Goal: Information Seeking & Learning: Stay updated

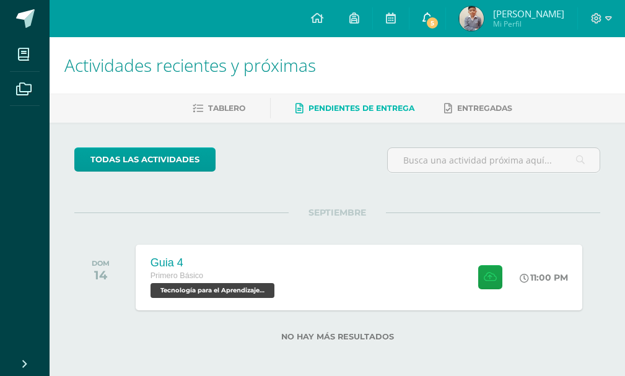
click at [429, 12] on icon at bounding box center [427, 17] width 10 height 11
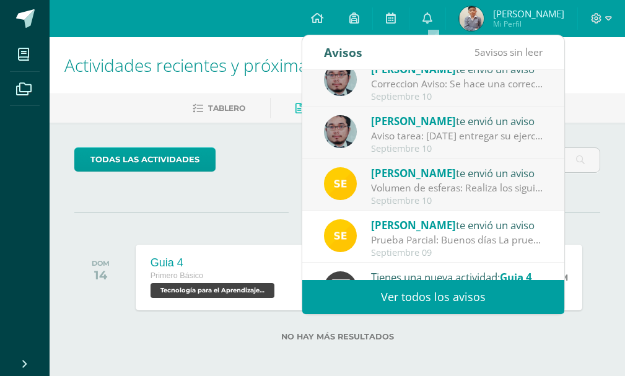
scroll to position [124, 0]
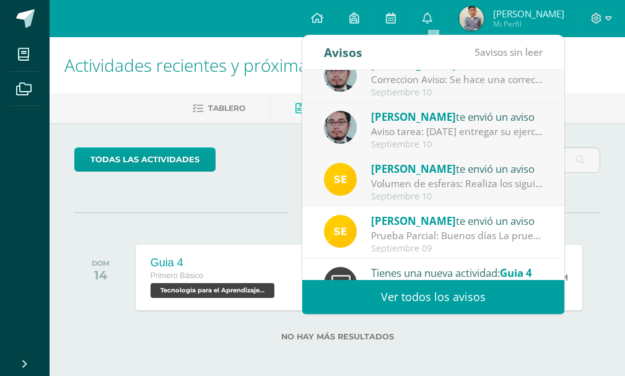
click at [396, 191] on div "Septiembre 10" at bounding box center [457, 196] width 172 height 11
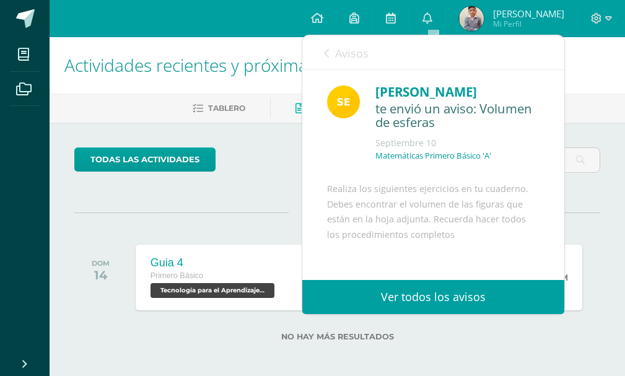
click at [351, 49] on span "Avisos" at bounding box center [351, 53] width 33 height 15
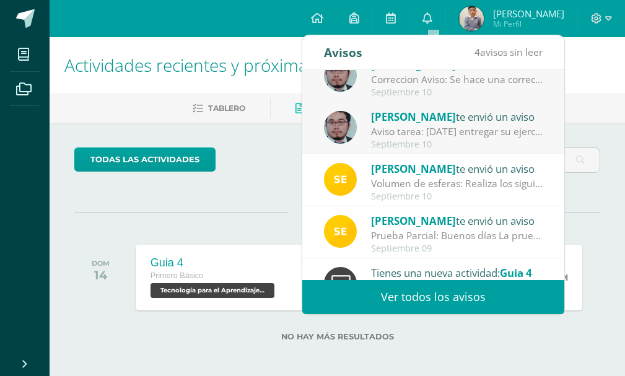
click at [419, 134] on div "Aviso tarea: [DATE] entregar su ejercicio de la perspectiva terminada (los volu…" at bounding box center [457, 131] width 172 height 14
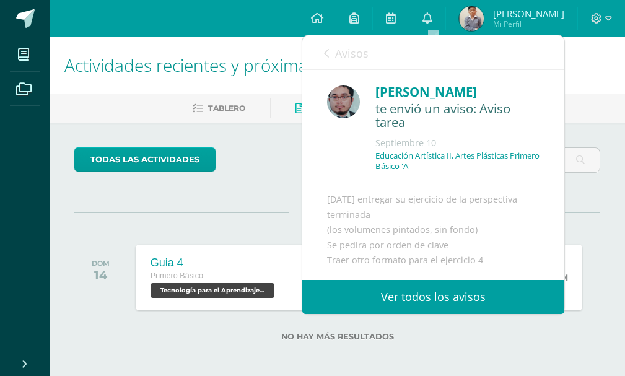
click at [364, 62] on link "Avisos" at bounding box center [346, 52] width 45 height 35
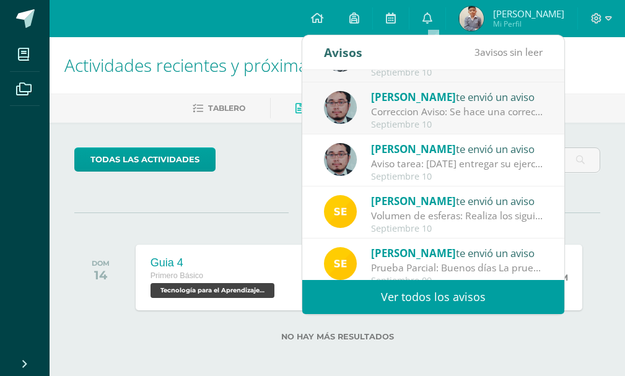
scroll to position [62, 0]
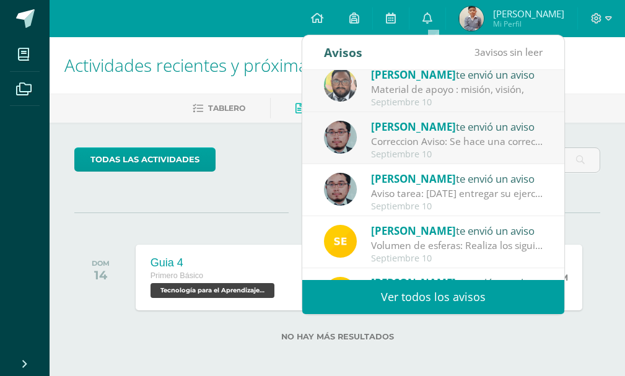
click at [407, 141] on div "Correccion Aviso: Se hace una correccion al aviso anterior, el ejercicio de la …" at bounding box center [457, 141] width 172 height 14
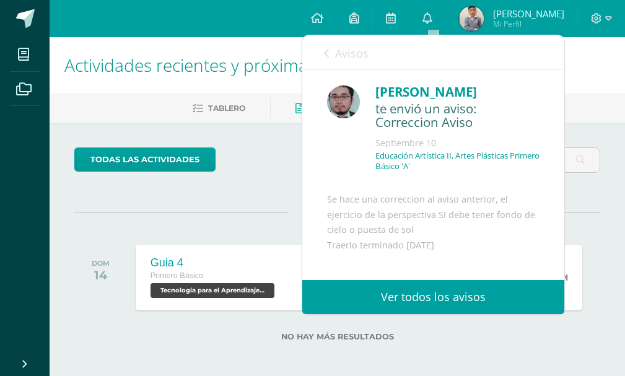
click at [336, 67] on link "Avisos" at bounding box center [346, 52] width 45 height 35
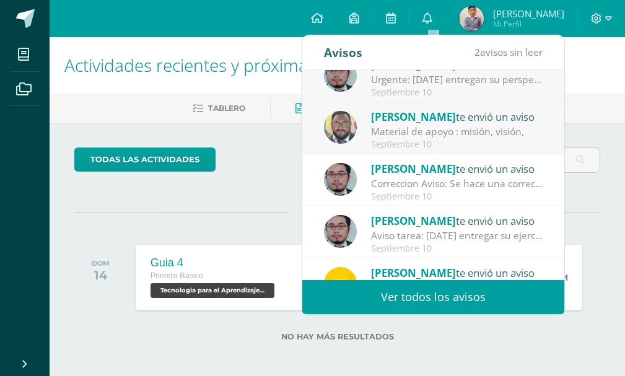
scroll to position [0, 0]
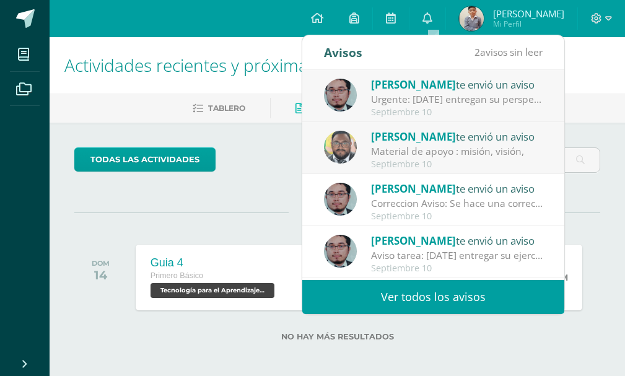
click at [397, 155] on div "Material de apoyo : misión, visión," at bounding box center [457, 151] width 172 height 14
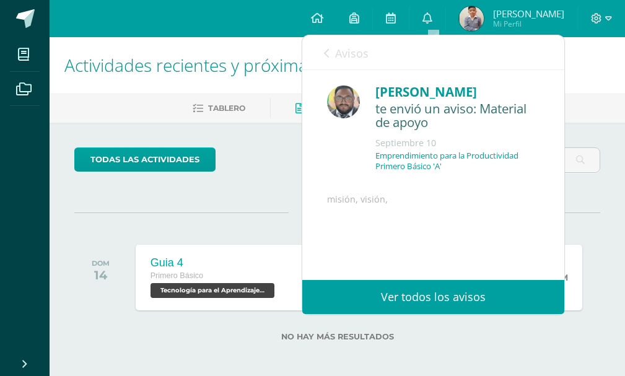
click at [341, 61] on link "Avisos" at bounding box center [346, 52] width 45 height 35
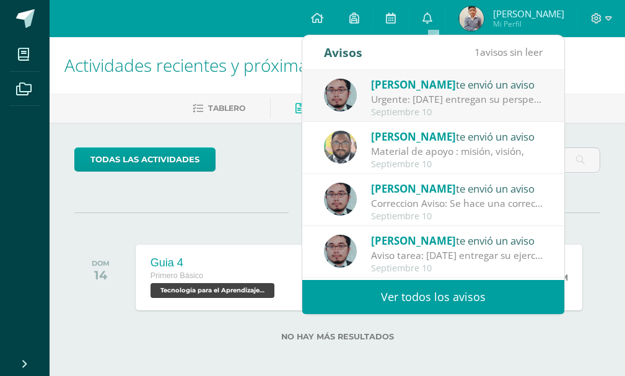
click at [422, 150] on div "Material de apoyo : misión, visión," at bounding box center [457, 151] width 172 height 14
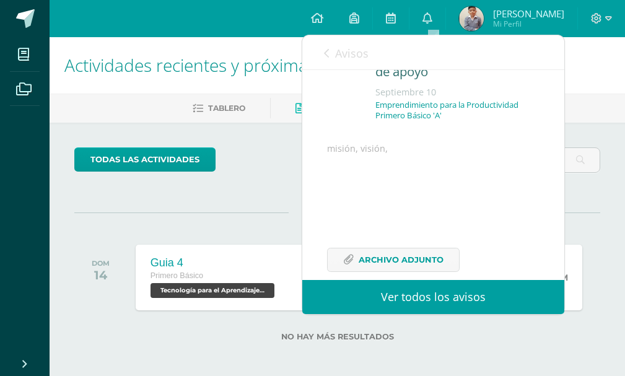
scroll to position [100, 0]
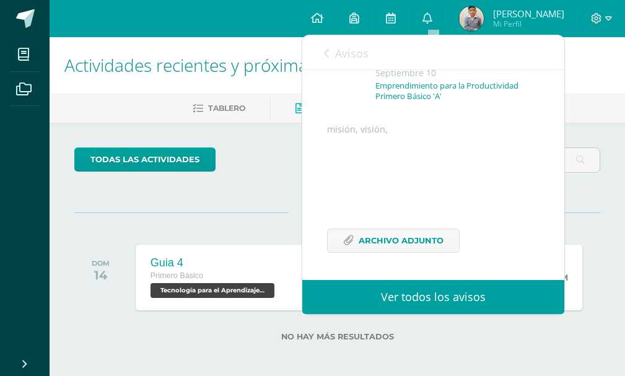
click at [328, 51] on icon at bounding box center [326, 53] width 5 height 10
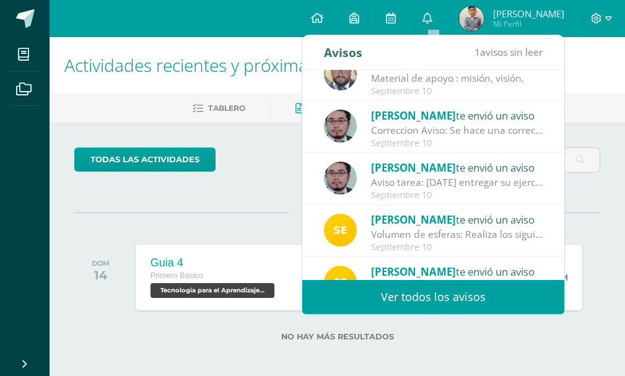
scroll to position [0, 0]
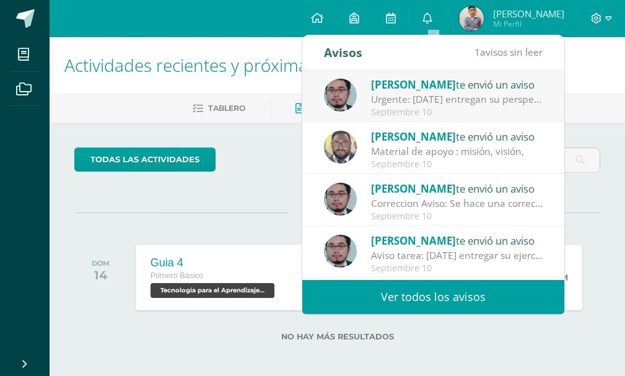
click at [381, 105] on div "Urgente: [DATE] entregan su perspectiva con FONDO de cielo" at bounding box center [457, 99] width 172 height 14
